Goal: Book appointment/travel/reservation

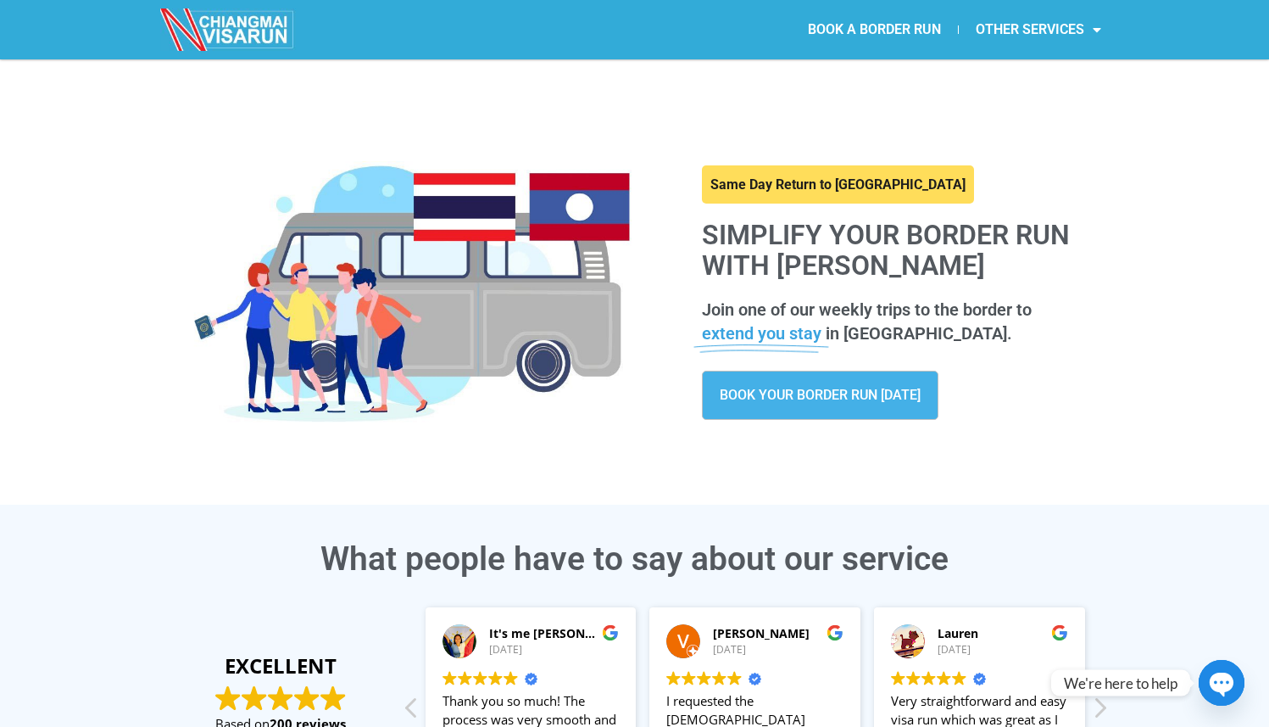
click at [797, 365] on div "Same Day Return to [GEOGRAPHIC_DATA] Simplify your border run with [PERSON_NAME…" at bounding box center [898, 292] width 442 height 297
click at [793, 402] on span "BOOK YOUR BORDER RUN [DATE]" at bounding box center [820, 395] width 201 height 14
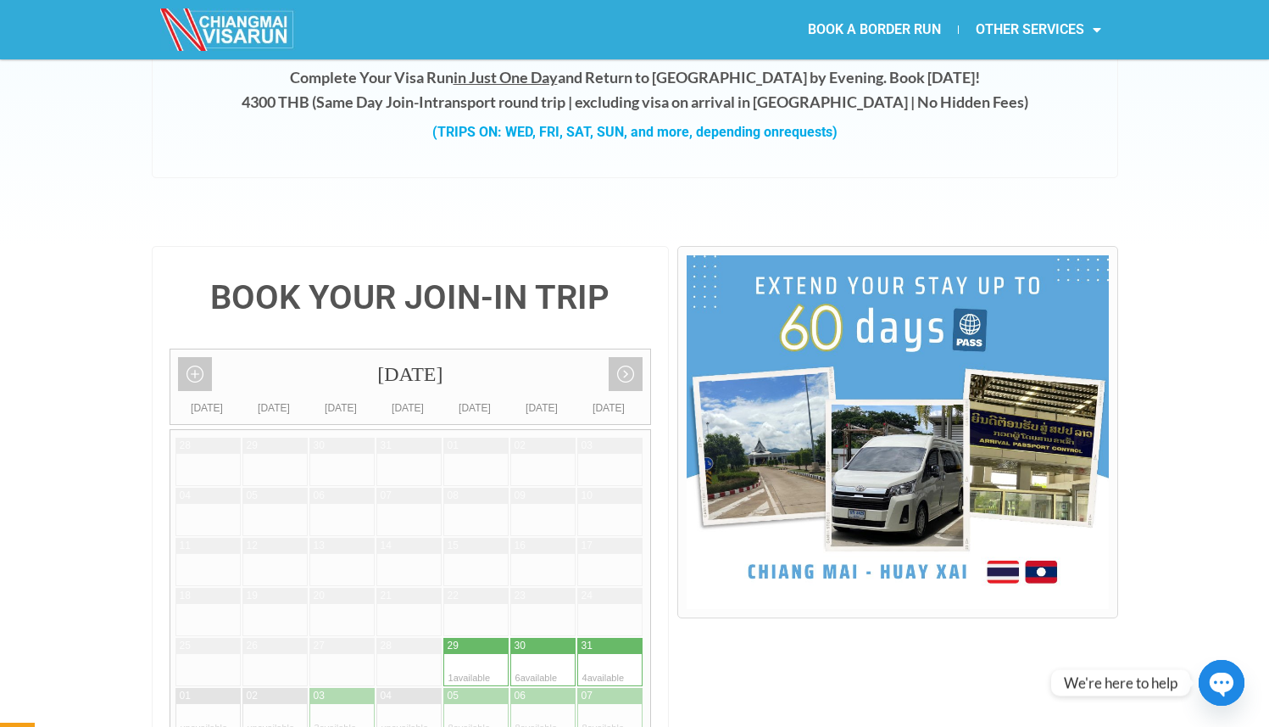
scroll to position [406, 0]
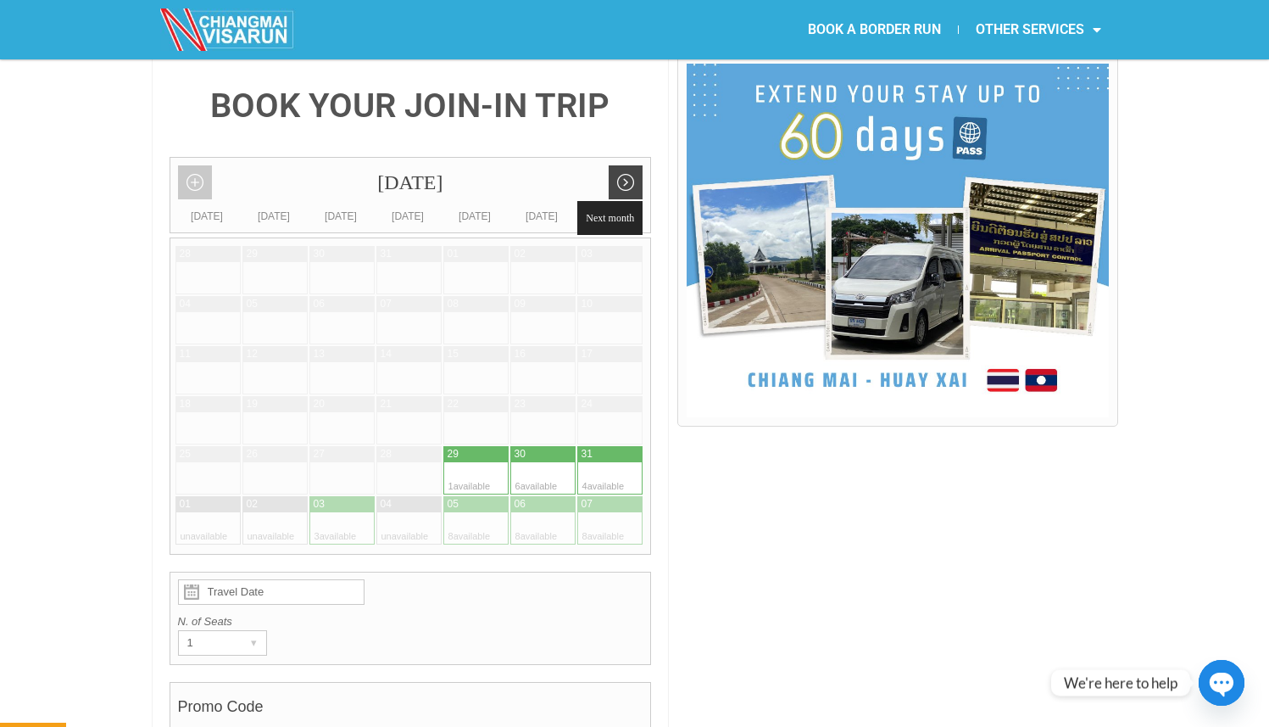
click at [638, 165] on link "Next month" at bounding box center [626, 182] width 34 height 34
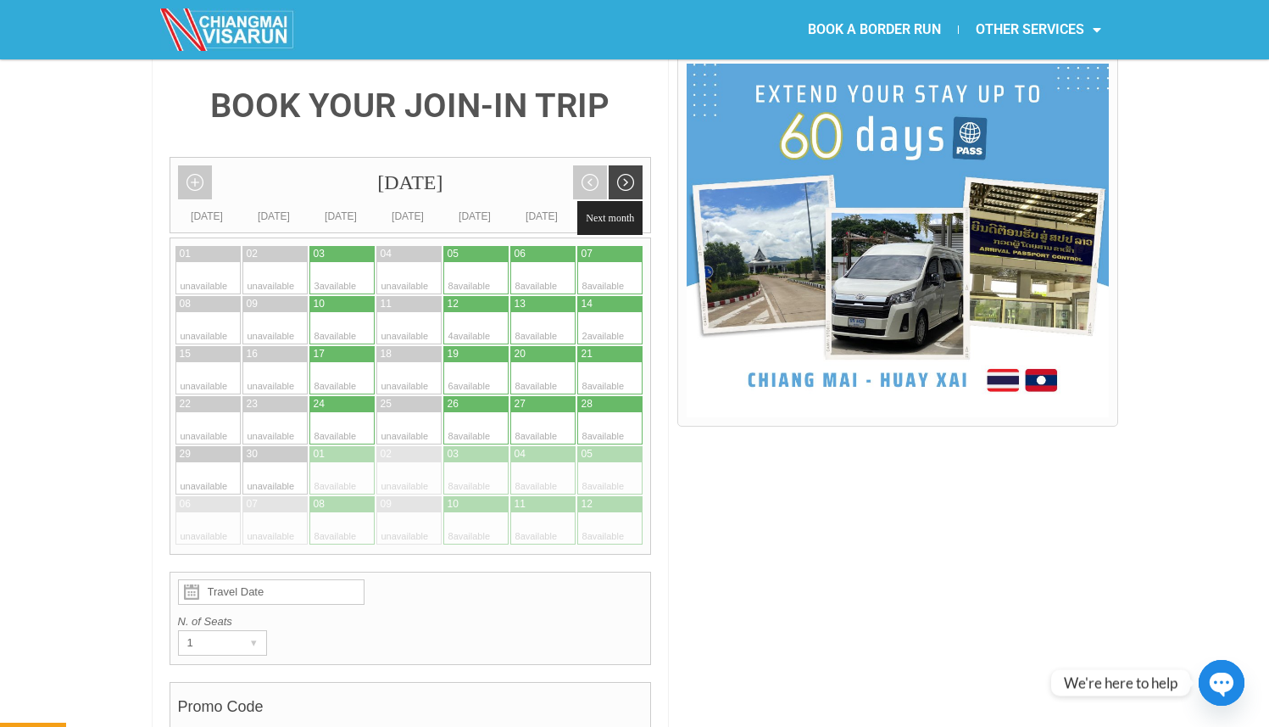
click at [635, 165] on link "Next month" at bounding box center [626, 182] width 34 height 34
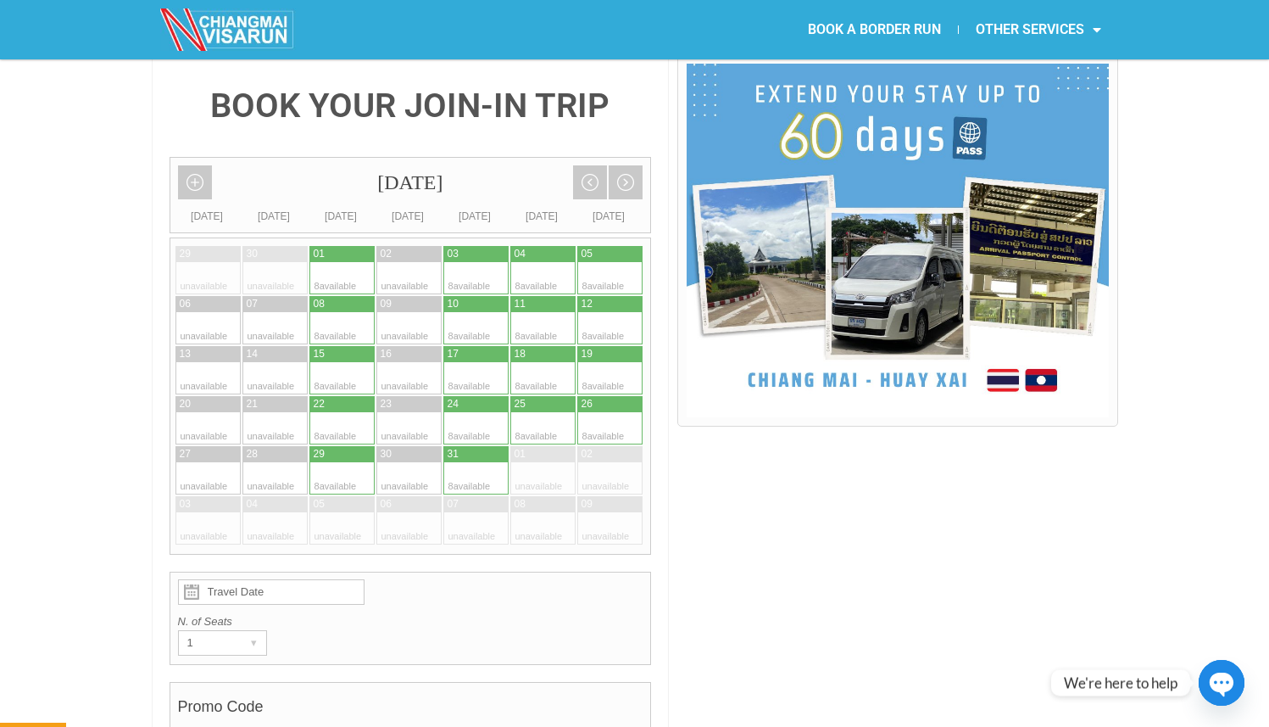
click at [475, 462] on div at bounding box center [459, 478] width 33 height 32
type input "[DATE]"
radio input "true"
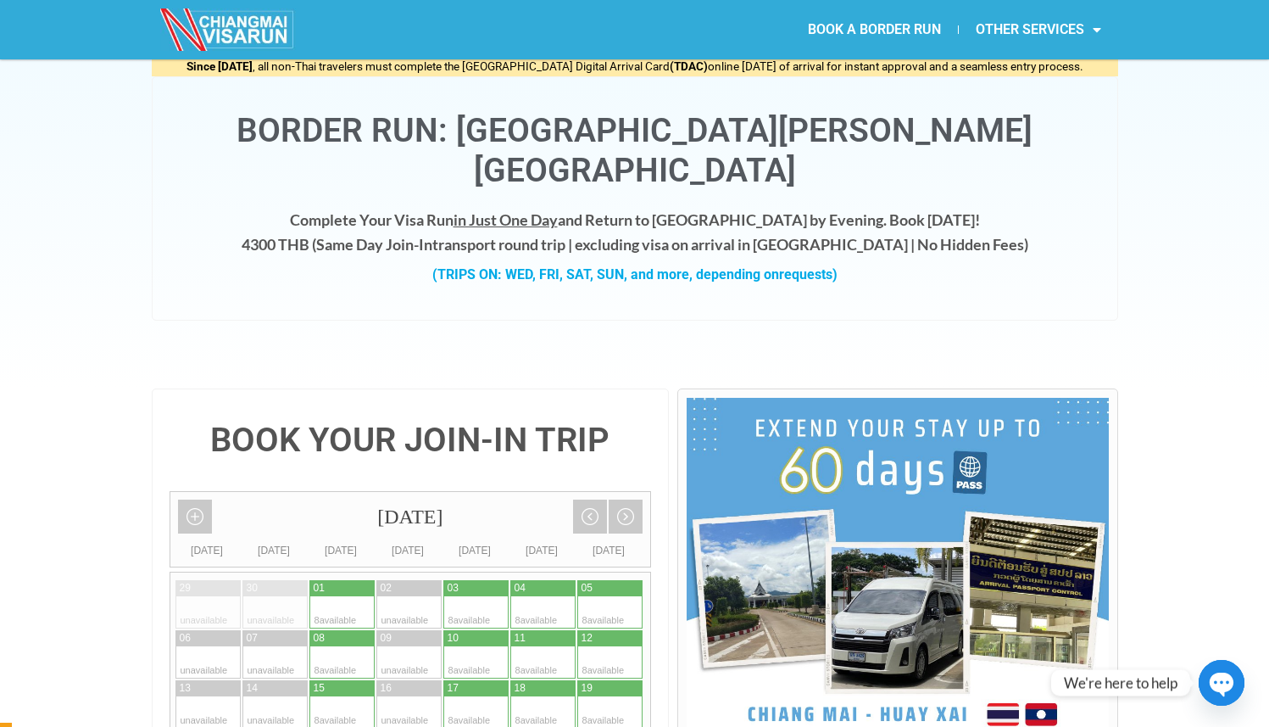
scroll to position [0, 0]
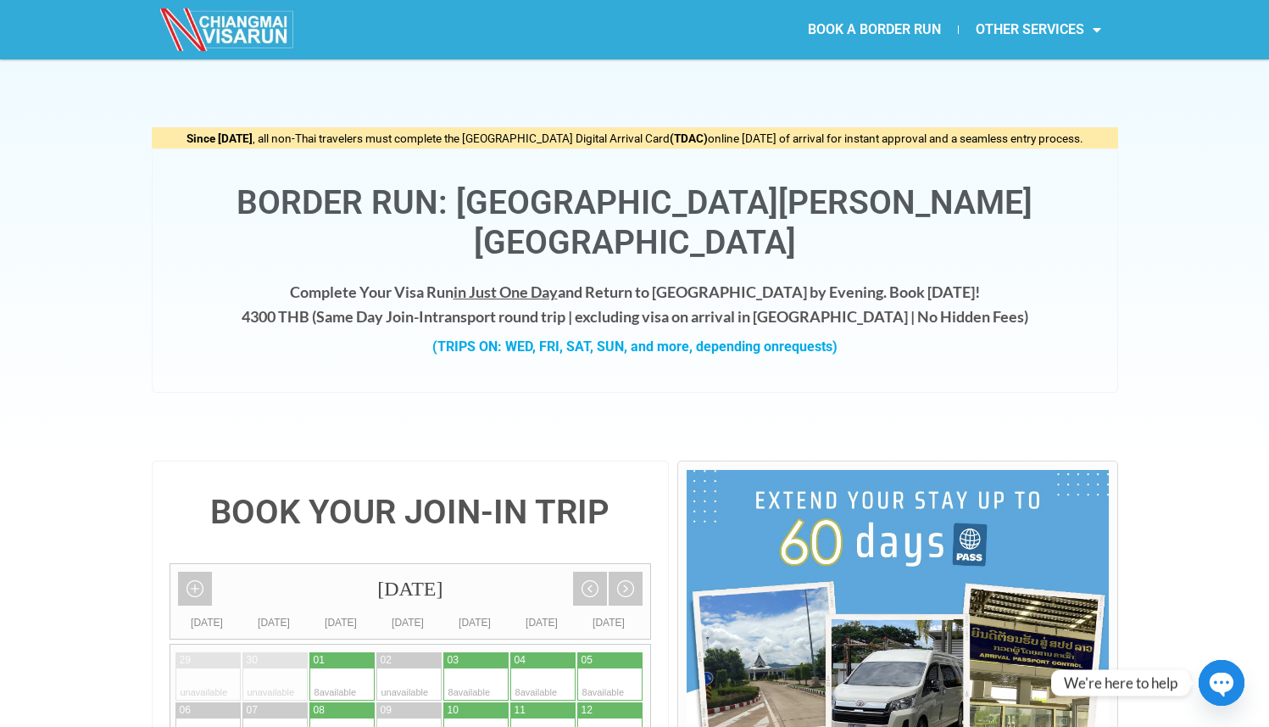
drag, startPoint x: 884, startPoint y: 398, endPoint x: 623, endPoint y: 4, distance: 472.8
